Goal: Check status: Check status

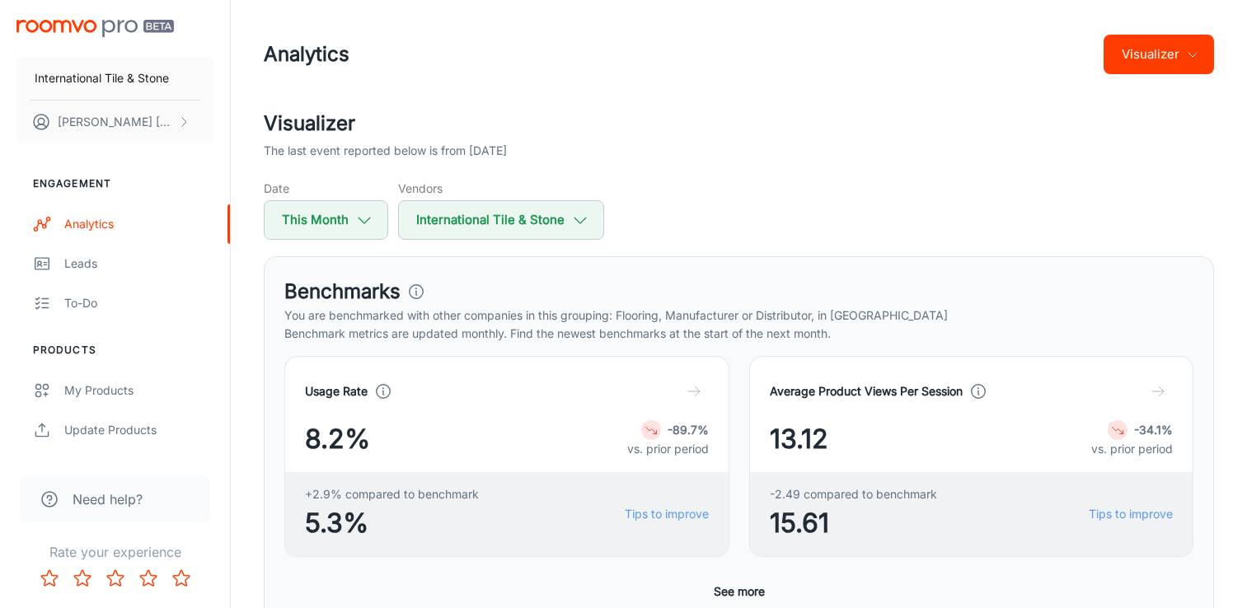
scroll to position [501, 0]
click at [1170, 49] on button "Visualizer" at bounding box center [1159, 55] width 110 height 40
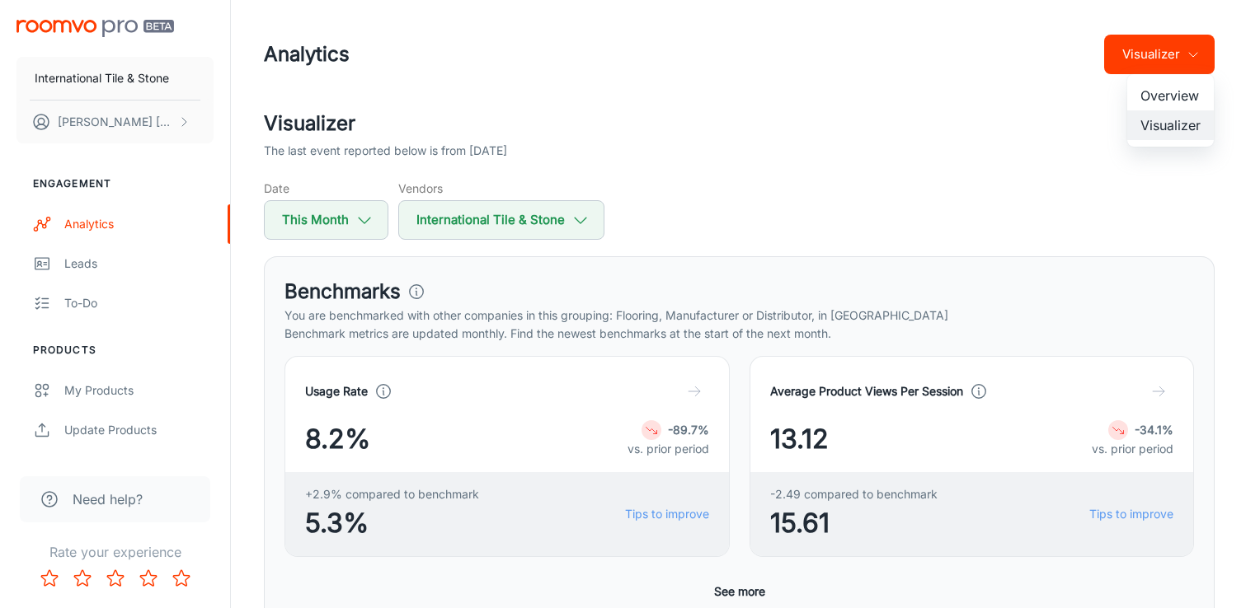
click at [1174, 90] on li "Overview" at bounding box center [1170, 96] width 87 height 30
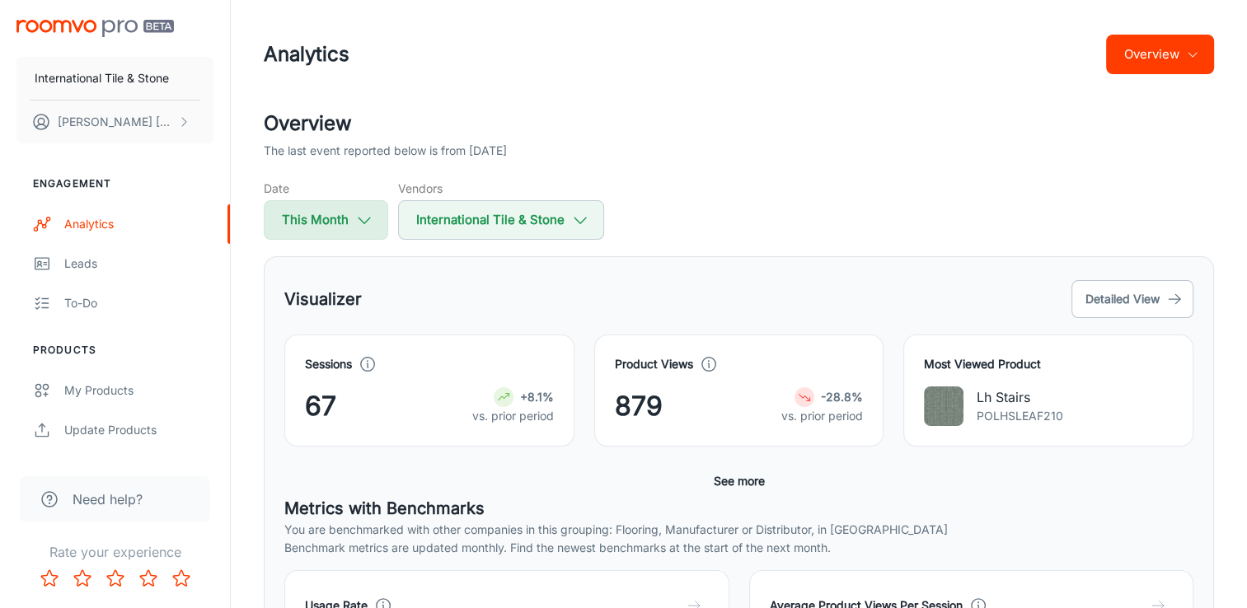
click at [355, 219] on icon "button" at bounding box center [364, 220] width 18 height 18
select select "9"
select select "2025"
select select "9"
select select "2025"
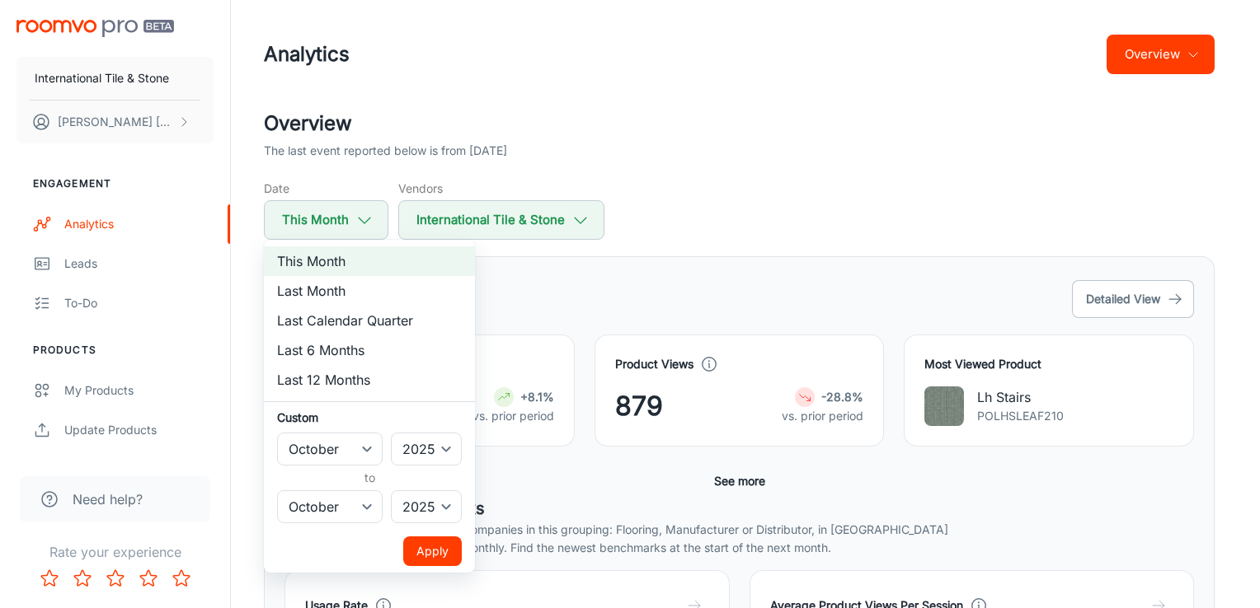
click at [333, 283] on li "Last Month" at bounding box center [369, 291] width 211 height 30
select select "8"
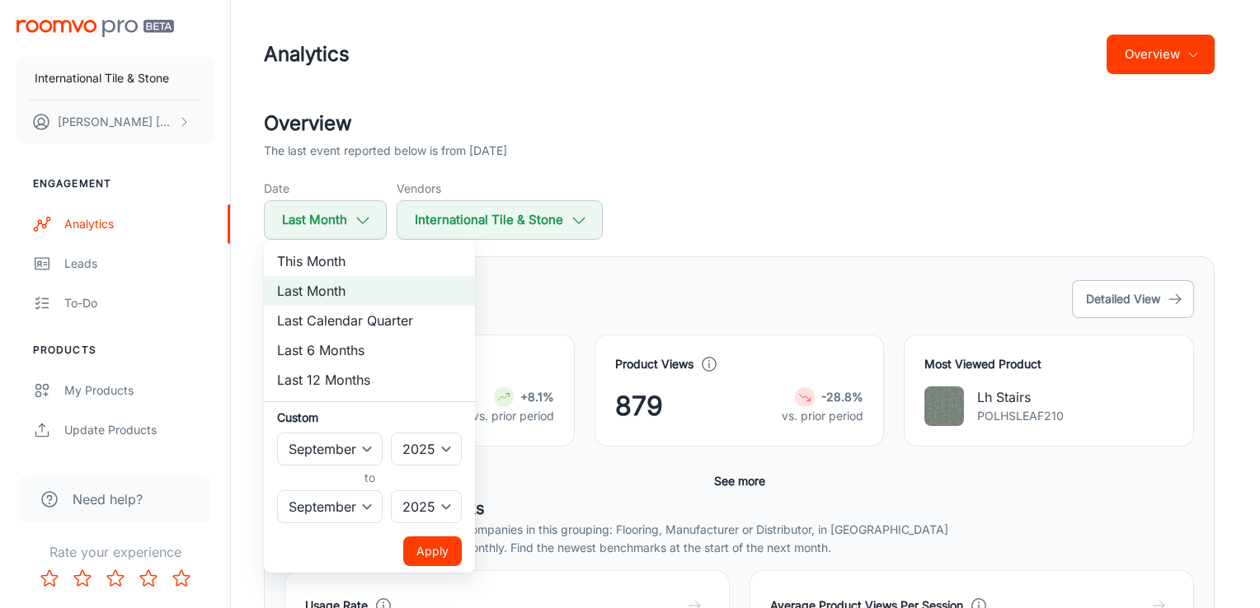
click at [340, 265] on li "This Month" at bounding box center [369, 261] width 211 height 30
select select "9"
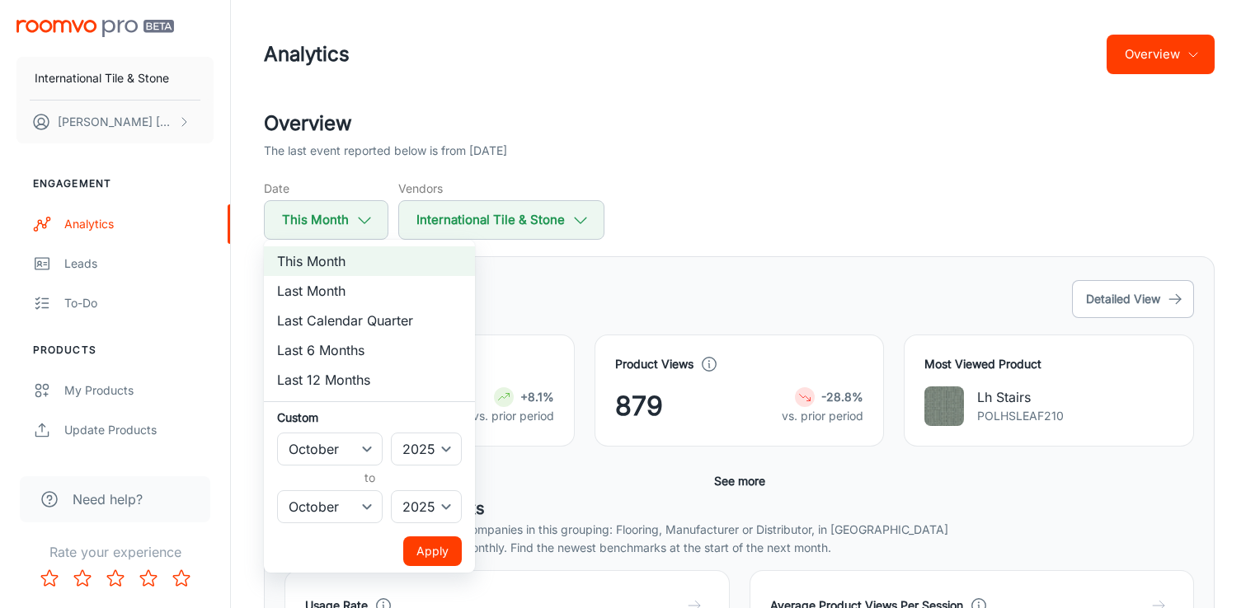
click at [414, 551] on button "Apply" at bounding box center [432, 552] width 59 height 30
